Goal: Information Seeking & Learning: Learn about a topic

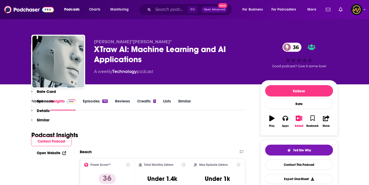
scroll to position [214, 0]
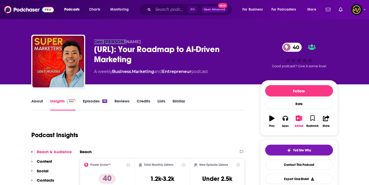
drag, startPoint x: 95, startPoint y: 40, endPoint x: 135, endPoint y: 41, distance: 40.2
click at [135, 41] on div "Gen Furukawa SuperMarketers.ai: Your Roadmap to AI-Driven Marketing 40 A weekly…" at bounding box center [184, 63] width 306 height 56
copy span "Gen Furukawa"
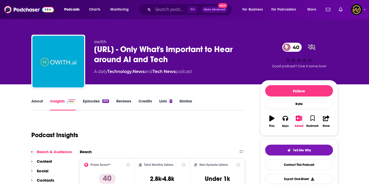
click at [98, 41] on span "owith" at bounding box center [100, 41] width 12 height 5
copy p "owith"
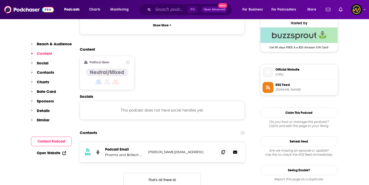
scroll to position [381, 0]
click at [225, 148] on span at bounding box center [223, 152] width 8 height 8
click at [223, 150] on icon at bounding box center [223, 152] width 4 height 4
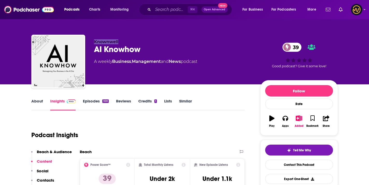
drag, startPoint x: 88, startPoint y: 40, endPoint x: 131, endPoint y: 32, distance: 44.0
click at [119, 40] on div "Knownwell AI Knowhow 39 A weekly Business , Management and News podcast 39 Good…" at bounding box center [184, 63] width 306 height 56
copy span "Knownwell"
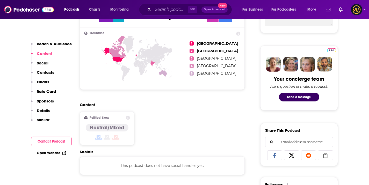
scroll to position [314, 0]
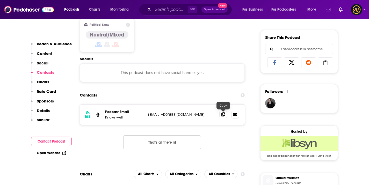
click at [225, 114] on span at bounding box center [223, 115] width 8 height 8
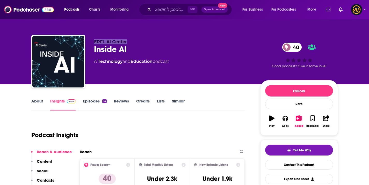
drag, startPoint x: 95, startPoint y: 40, endPoint x: 127, endPoint y: 43, distance: 32.5
click at [127, 43] on p "EPFL AI Center" at bounding box center [173, 41] width 158 height 5
copy span "EPFL AI Center"
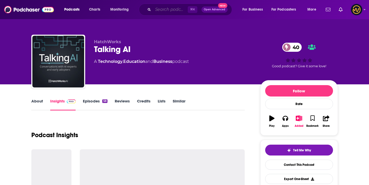
click at [173, 12] on input "Search podcasts, credits, & more..." at bounding box center [170, 9] width 35 height 8
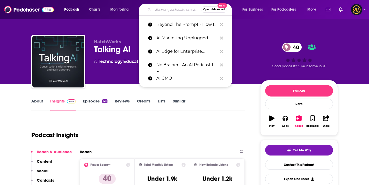
paste input "https://www.podchaser.com/podcasts/talking-ai-5182029/insights"
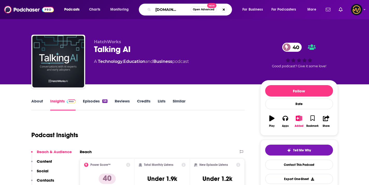
type input "https://www.podchaser.com/podcasts/talking-ai-5182029/insights"
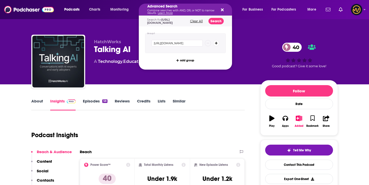
click at [223, 11] on div "Advanced Search Combine searches with AND, OR, or NOT to narrow results. Learn …" at bounding box center [185, 10] width 93 height 12
click at [222, 10] on icon "Search podcasts, credits, & more..." at bounding box center [222, 10] width 3 height 3
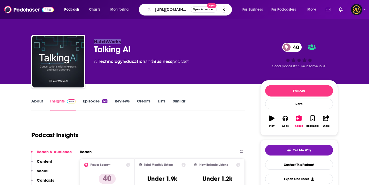
drag, startPoint x: 92, startPoint y: 42, endPoint x: 128, endPoint y: 41, distance: 36.5
click at [128, 41] on div "HatchWorks Talking AI 40 A Technology , Education and Business podcast 40 Good …" at bounding box center [184, 63] width 306 height 56
copy span "HatchWorks"
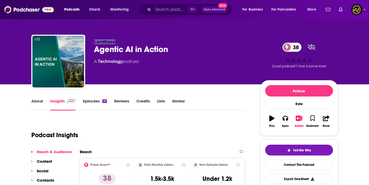
drag, startPoint x: 92, startPoint y: 42, endPoint x: 123, endPoint y: 41, distance: 30.8
click at [123, 41] on div "Landbase Agentic AI in Action 38 A Technology podcast 38 Good podcast? Give it …" at bounding box center [184, 63] width 306 height 56
copy span "Landbase"
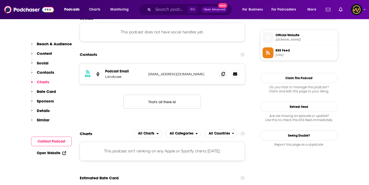
scroll to position [198, 0]
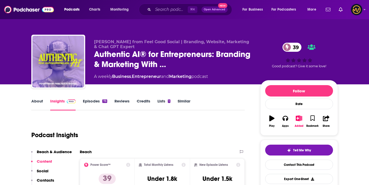
click at [104, 42] on span "[PERSON_NAME] from Feel Good Social | Branding, Website, Marketing & Chat GPT E…" at bounding box center [171, 44] width 155 height 10
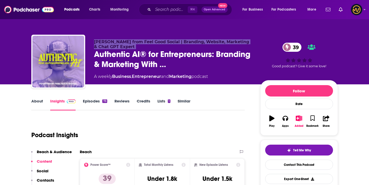
click at [104, 42] on span "[PERSON_NAME] from Feel Good Social | Branding, Website, Marketing & Chat GPT E…" at bounding box center [171, 44] width 155 height 10
copy p "[PERSON_NAME] from Feel Good Social | Branding, Website, Marketing & Chat GPT E…"
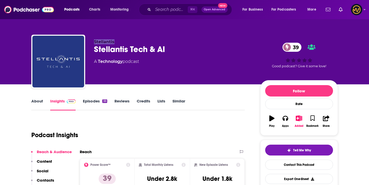
drag, startPoint x: 89, startPoint y: 41, endPoint x: 120, endPoint y: 41, distance: 31.3
click at [120, 41] on div "Stellantis Stellantis Tech & AI 39 A Technology podcast 39 Good podcast? Give i…" at bounding box center [184, 63] width 306 height 56
copy span "Stellantis"
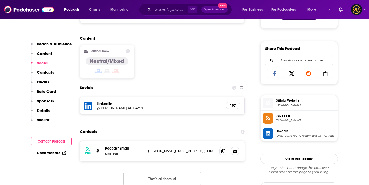
scroll to position [304, 0]
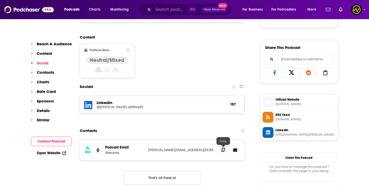
click at [226, 151] on span at bounding box center [223, 150] width 8 height 8
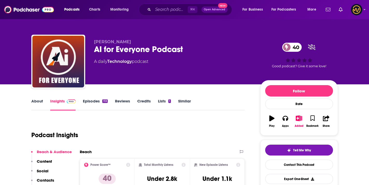
drag, startPoint x: 93, startPoint y: 41, endPoint x: 129, endPoint y: 41, distance: 36.0
click at [129, 41] on div "[PERSON_NAME] AI for Everyone Podcast 40 A daily Technology podcast 40 Good pod…" at bounding box center [184, 63] width 306 height 56
copy span "[PERSON_NAME]"
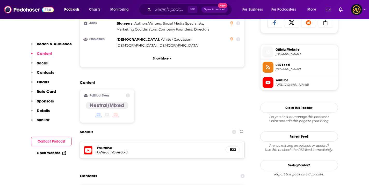
scroll to position [376, 0]
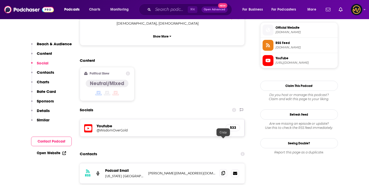
click at [223, 171] on icon at bounding box center [223, 173] width 4 height 4
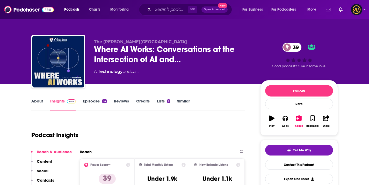
click at [114, 42] on span "The [PERSON_NAME][GEOGRAPHIC_DATA]" at bounding box center [140, 41] width 93 height 5
copy p "The [PERSON_NAME][GEOGRAPHIC_DATA]"
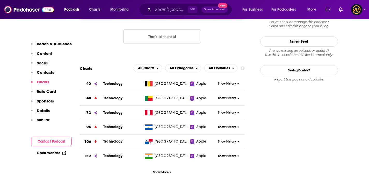
scroll to position [326, 0]
